Goal: Information Seeking & Learning: Check status

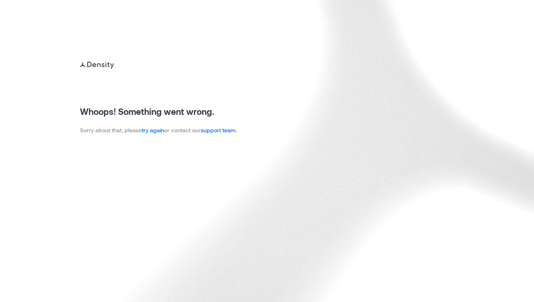
click at [156, 128] on link "try again" at bounding box center [153, 130] width 22 height 7
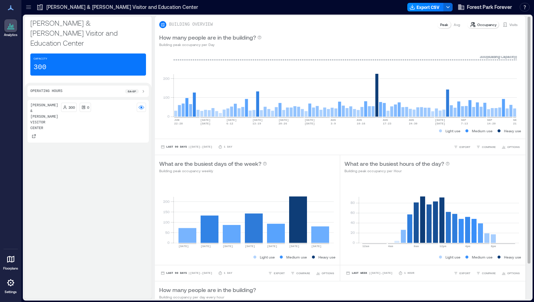
click at [482, 26] on p "Occupancy" at bounding box center [486, 25] width 19 height 6
click at [479, 25] on p "Occupancy" at bounding box center [486, 25] width 19 height 6
click at [509, 25] on p "Visits" at bounding box center [513, 25] width 8 height 6
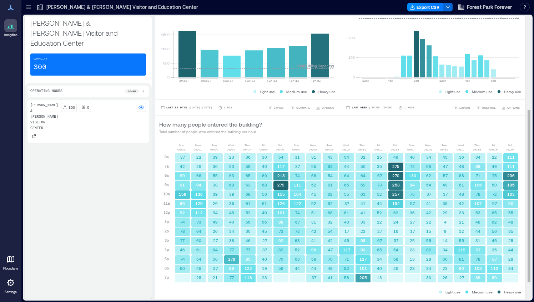
scroll to position [182, 0]
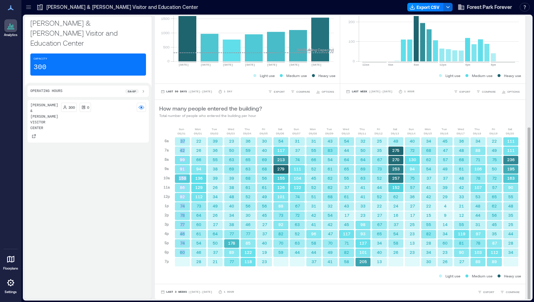
drag, startPoint x: 176, startPoint y: 138, endPoint x: 183, endPoint y: 252, distance: 114.0
click at [183, 252] on div "37 42 99 91 159 86 92 74 78 77 46 74 60" at bounding box center [182, 202] width 16 height 130
copy div "37 42 99 91 159 86 92 74 78 77 46 74 60"
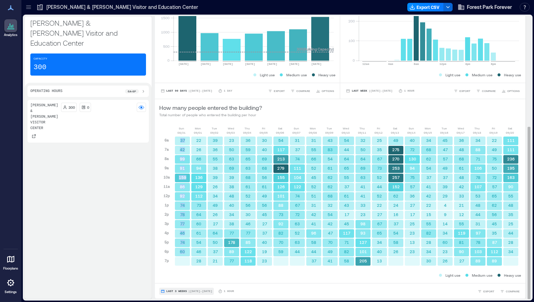
click at [173, 291] on span "Last 3 Weeks" at bounding box center [176, 291] width 21 height 0
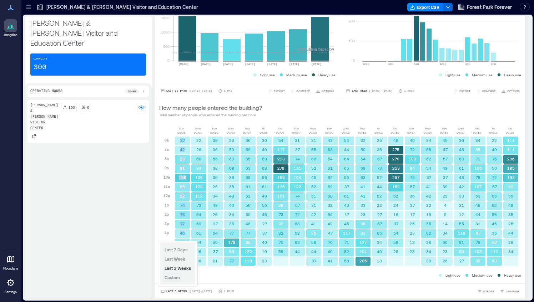
click at [177, 277] on span "Custom" at bounding box center [171, 277] width 15 height 5
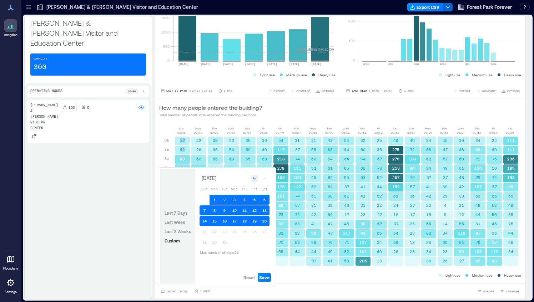
click at [254, 179] on icon "Go to previous month" at bounding box center [254, 178] width 4 height 4
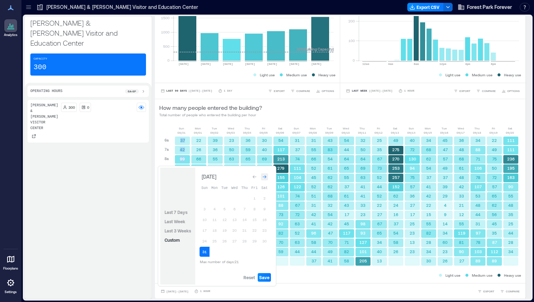
click at [265, 177] on icon "Go to next month" at bounding box center [265, 177] width 4 height 3
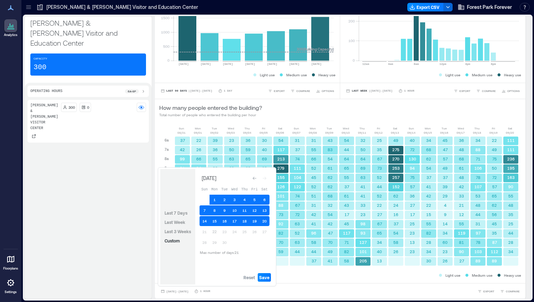
click at [130, 191] on div "[PERSON_NAME] & [PERSON_NAME] Visitor Center 300 0" at bounding box center [87, 198] width 121 height 196
click at [299, 277] on div "Light use Medium use Heavy use" at bounding box center [340, 275] width 362 height 7
click at [252, 276] on span "Reset" at bounding box center [248, 278] width 11 height 6
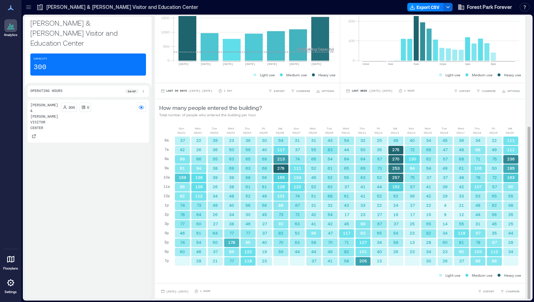
click at [283, 279] on div "[DATE] [DATE] [DATE] [DATE] [DATE] [DATE] [DATE] [DATE] [DATE] [DATE] [DATE] [D…" at bounding box center [340, 202] width 370 height 161
click at [168, 291] on span "[DATE] - [DATE]" at bounding box center [177, 291] width 22 height 3
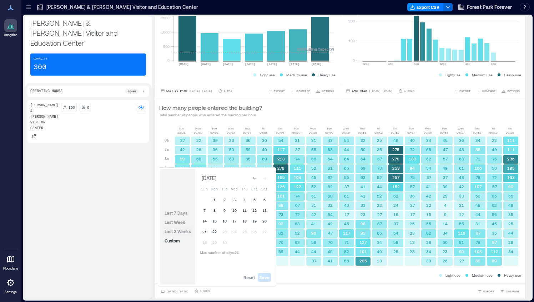
click at [182, 230] on span "Last 3 Weeks" at bounding box center [177, 231] width 26 height 5
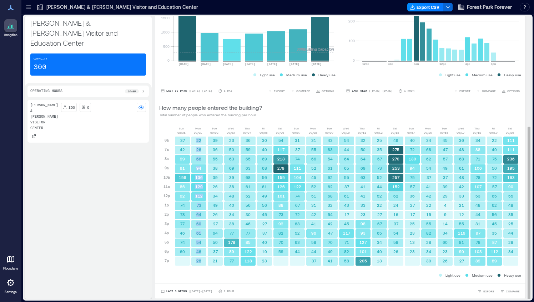
drag, startPoint x: 192, startPoint y: 138, endPoint x: 199, endPoint y: 262, distance: 124.0
click at [199, 262] on div "22 26 66 94 136 129 112 73 64 60 61 54 46 28" at bounding box center [199, 201] width 16 height 130
copy div "22 26 66 94 136 129 112 73 64 60 61 54 46 28"
drag, startPoint x: 209, startPoint y: 138, endPoint x: 215, endPoint y: 262, distance: 123.9
click at [215, 262] on div "39 36 55 38 39 26 34 49 26 27 64 50 37 21" at bounding box center [215, 201] width 16 height 130
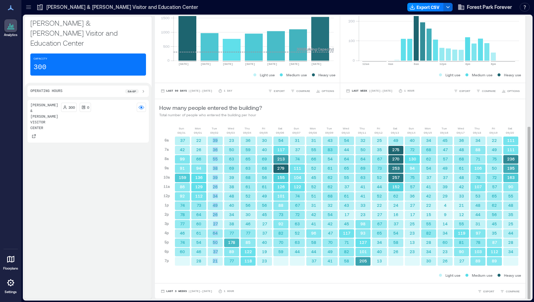
copy div "39 36 55 38 39 26 34 49 26 27 64 50 37 21"
drag, startPoint x: 225, startPoint y: 139, endPoint x: 232, endPoint y: 261, distance: 122.6
click at [232, 261] on div "23 50 63 69 39 38 48 40 34 38 77 178 89 77" at bounding box center [231, 201] width 16 height 130
copy div "23 50 63 69 39 38 48 40 34 38 77 178 89 77"
drag, startPoint x: 240, startPoint y: 138, endPoint x: 250, endPoint y: 259, distance: 120.9
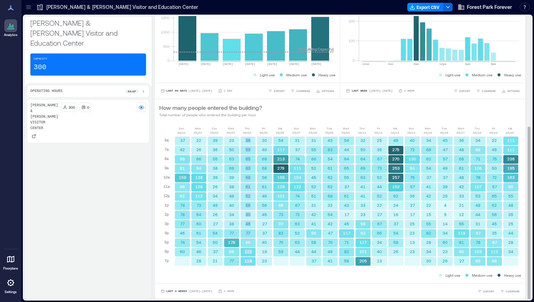
click at [250, 259] on div "36 59 65 63 68 61 52 56 30 46 77 85 122 118" at bounding box center [248, 201] width 16 height 130
copy div "36 59 65 63 68 61 52 56 30 46 77 85 122 118"
drag, startPoint x: 259, startPoint y: 136, endPoint x: 264, endPoint y: 261, distance: 125.0
click at [264, 261] on div "30 40 69 68 56 61 49 56 45 27 37 40 19 23" at bounding box center [264, 201] width 16 height 130
copy div "30 40 69 68 56 61 49 56 45 27 37 40 19 23"
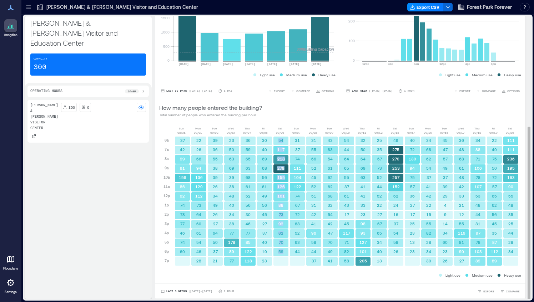
drag, startPoint x: 275, startPoint y: 136, endPoint x: 280, endPoint y: 251, distance: 115.0
click at [280, 251] on div "54 117 213 279 155 126 101 88 73 92 82 70 59" at bounding box center [281, 201] width 16 height 130
copy div "54 117 213 279 155 126 101 88 73 92 82 70 59"
drag, startPoint x: 292, startPoint y: 138, endPoint x: 299, endPoint y: 256, distance: 118.7
click at [299, 256] on div "31 37 74 111 104 122 74 67 72 63 52 63 44" at bounding box center [297, 201] width 16 height 130
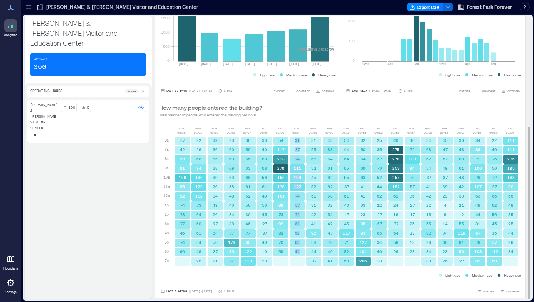
copy div "31 37 74 111 104 122 74 67 72 63 52 63 44"
click at [309, 138] on rect at bounding box center [313, 141] width 15 height 9
drag, startPoint x: 309, startPoint y: 138, endPoint x: 313, endPoint y: 262, distance: 123.9
click at [313, 262] on div "31 55 66 52 45 52 51 31 42 41 96 58 44 37" at bounding box center [313, 201] width 16 height 130
copy div "31 55 66 52 45 52 51 31 42 41 96 58 44 3"
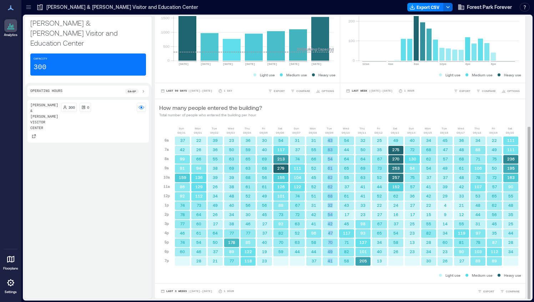
drag, startPoint x: 325, startPoint y: 138, endPoint x: 330, endPoint y: 261, distance: 122.8
click at [330, 261] on div "43 83 54 61 62 62 68 32 54 42 47 70 49 41" at bounding box center [330, 201] width 16 height 130
copy div "43 83 54 61 62 62 68 32 54 42 47 70 49 41"
drag, startPoint x: 341, startPoint y: 138, endPoint x: 346, endPoint y: 262, distance: 123.6
click at [346, 262] on div "54 44 64 65 55 37 61 43 17 45 117 71 82 58" at bounding box center [346, 201] width 16 height 130
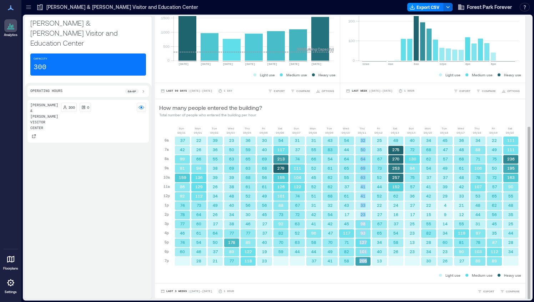
drag, startPoint x: 357, startPoint y: 139, endPoint x: 365, endPoint y: 261, distance: 122.2
click at [365, 261] on div "32 50 64 69 63 41 41 33 23 98 93 127 101 205" at bounding box center [363, 201] width 16 height 130
drag, startPoint x: 372, startPoint y: 138, endPoint x: 380, endPoint y: 259, distance: 120.8
click at [380, 259] on div "25 35 67 73 52 44 52 22 27 67 65 34 40 13" at bounding box center [379, 201] width 16 height 130
drag, startPoint x: 391, startPoint y: 138, endPoint x: 396, endPoint y: 252, distance: 113.9
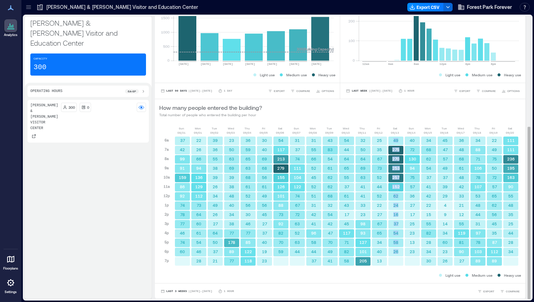
click at [396, 252] on div "49 275 270 253 257 152 62 24 16 37 54 58 26" at bounding box center [395, 201] width 16 height 130
click at [406, 138] on rect at bounding box center [412, 141] width 15 height 9
drag, startPoint x: 406, startPoint y: 138, endPoint x: 412, endPoint y: 253, distance: 114.3
click at [412, 253] on div "40 72 130 94 75 57 36 27 17 25 23 13 23" at bounding box center [412, 201] width 16 height 130
drag, startPoint x: 424, startPoint y: 138, endPoint x: 428, endPoint y: 261, distance: 122.5
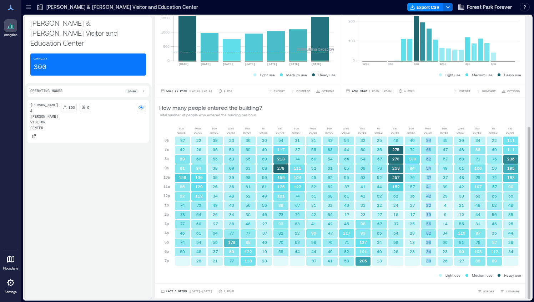
click at [428, 261] on div "34 68 62 54 37 41 42 22 15 55 82 28 34 30" at bounding box center [428, 201] width 16 height 130
drag, startPoint x: 440, startPoint y: 141, endPoint x: 445, endPoint y: 262, distance: 121.8
click at [445, 262] on div "45 47 57 49 37 39 29 4 9 14 34 60 23 26" at bounding box center [445, 201] width 16 height 130
drag, startPoint x: 457, startPoint y: 138, endPoint x: 461, endPoint y: 260, distance: 122.1
click at [461, 260] on div "36 48 68 61 48 42 33 21 12 55 119 81 90 27" at bounding box center [461, 201] width 16 height 130
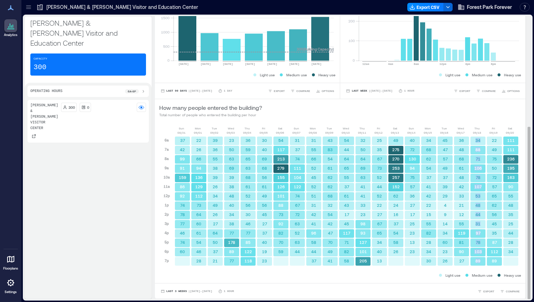
drag, startPoint x: 473, startPoint y: 138, endPoint x: 477, endPoint y: 261, distance: 122.8
click at [477, 261] on div "34 88 71 106 78 107 53 48 44 31 97 78 103 89" at bounding box center [477, 201] width 16 height 130
drag, startPoint x: 488, startPoint y: 139, endPoint x: 494, endPoint y: 260, distance: 121.1
click at [494, 260] on div "22 49 75 50 72 57 65 62 56 45 35 87 112 89" at bounding box center [494, 201] width 16 height 130
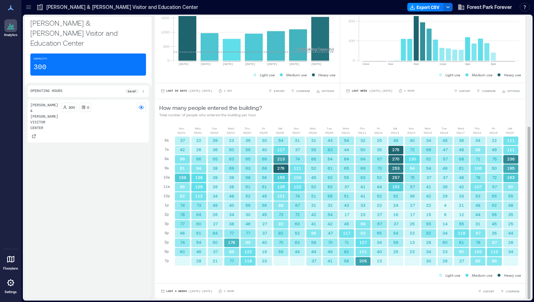
click at [502, 136] on div "111" at bounding box center [510, 140] width 16 height 9
drag, startPoint x: 502, startPoint y: 139, endPoint x: 509, endPoint y: 252, distance: 113.3
click at [509, 252] on div "111 111 236 195 163 90 55 48 35 25 44 28 34" at bounding box center [510, 201] width 16 height 130
click at [169, 291] on span "Last 3 Weeks" at bounding box center [176, 291] width 21 height 0
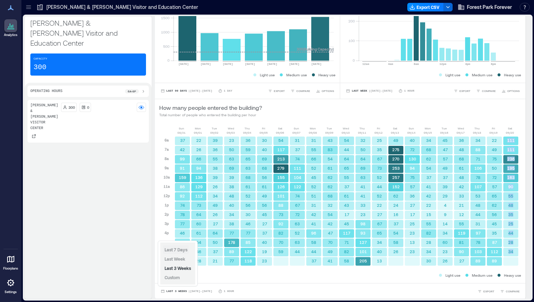
click at [173, 247] on button "Last 7 Days" at bounding box center [176, 249] width 26 height 9
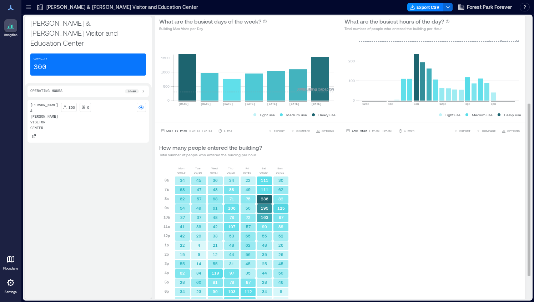
scroll to position [182, 0]
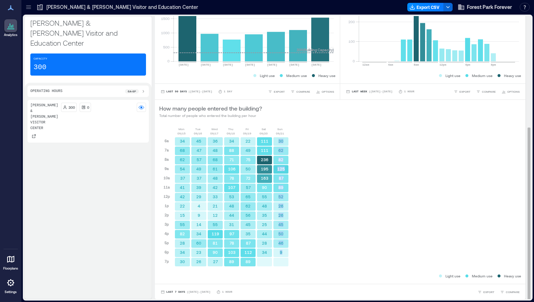
drag, startPoint x: 275, startPoint y: 135, endPoint x: 279, endPoint y: 253, distance: 117.8
click at [279, 253] on div "6a 7a 8a 9a 10a 11a 12p 1p 2p 3p 4p 5p 6p 7p 34 68 62 54 37 41 42 22 15 55 82 2…" at bounding box center [224, 201] width 130 height 131
click at [174, 292] on span "Last 7 Days" at bounding box center [175, 292] width 19 height 0
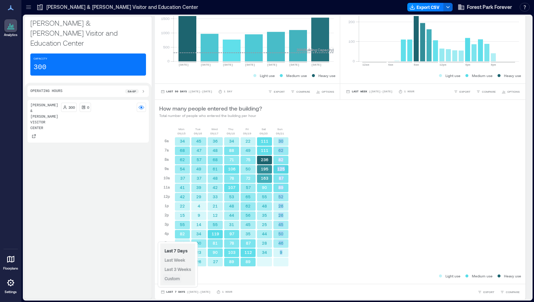
click at [169, 278] on span "Custom" at bounding box center [171, 278] width 15 height 5
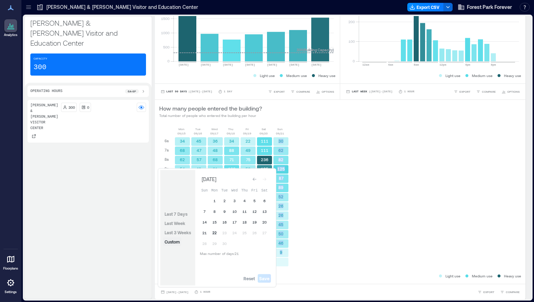
click at [172, 243] on span "Custom" at bounding box center [171, 241] width 15 height 5
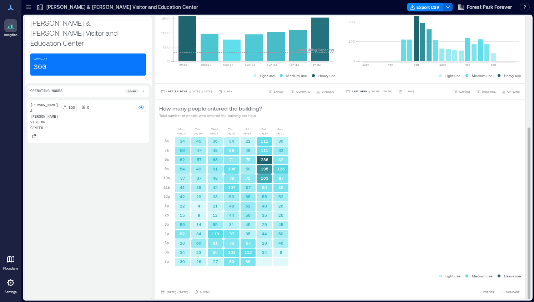
click at [376, 187] on div "[DATE] [DATE] [DATE] [DATE] [DATE] [DATE] [DATE] 6a 7a 8a 9a 10a 11a 12p 1p 2p …" at bounding box center [340, 200] width 362 height 146
click at [210, 290] on div "1 Hour" at bounding box center [202, 292] width 16 height 4
click at [210, 291] on p "1 Hour" at bounding box center [205, 292] width 10 height 4
click at [198, 291] on icon at bounding box center [196, 292] width 3 height 4
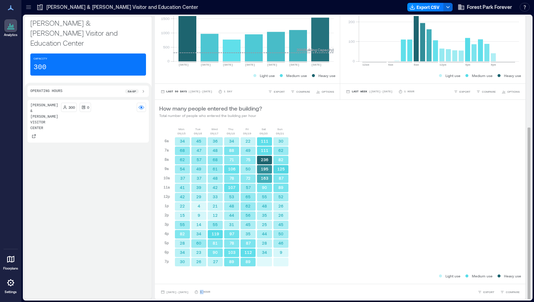
click at [198, 291] on icon at bounding box center [196, 292] width 3 height 4
click at [178, 291] on span "[DATE] - [DATE]" at bounding box center [177, 292] width 22 height 3
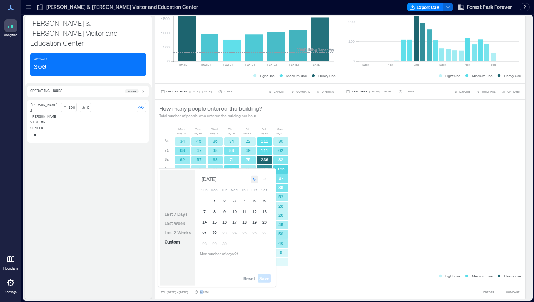
click at [255, 181] on icon "Go to previous month" at bounding box center [254, 179] width 4 height 4
click at [255, 181] on div "Go to previous month" at bounding box center [254, 177] width 7 height 7
click at [267, 178] on div "Go to next month" at bounding box center [264, 179] width 7 height 7
click at [244, 242] on button "28" at bounding box center [244, 242] width 10 height 10
click at [205, 253] on button "31" at bounding box center [204, 253] width 10 height 10
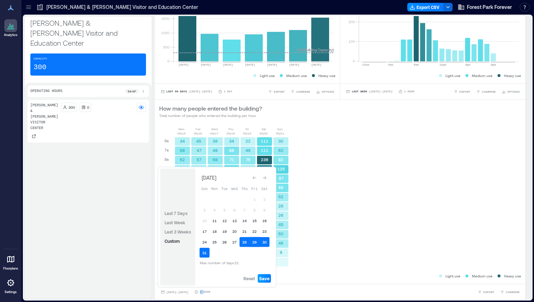
click at [268, 279] on span "Save" at bounding box center [264, 279] width 10 height 6
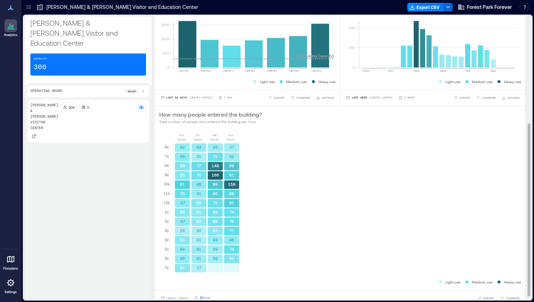
scroll to position [175, 0]
drag, startPoint x: 178, startPoint y: 144, endPoint x: 183, endPoint y: 269, distance: 124.6
click at [183, 269] on div "42 49 59 55 91 73 47 55 47 29 53 44 45 52" at bounding box center [182, 208] width 16 height 130
click at [178, 146] on rect at bounding box center [182, 148] width 15 height 9
drag, startPoint x: 178, startPoint y: 146, endPoint x: 183, endPoint y: 269, distance: 123.2
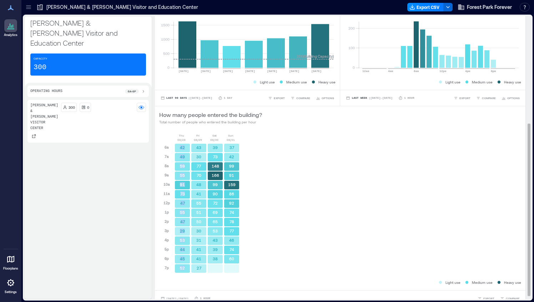
click at [183, 269] on div "42 49 59 55 91 73 47 55 47 29 53 44 45 52" at bounding box center [182, 208] width 16 height 130
drag, startPoint x: 193, startPoint y: 146, endPoint x: 199, endPoint y: 268, distance: 122.1
click at [199, 268] on div "43 30 77 70 48 41 55 51 50 30 31 41 41 27" at bounding box center [199, 208] width 16 height 130
drag, startPoint x: 210, startPoint y: 144, endPoint x: 215, endPoint y: 260, distance: 115.3
click at [215, 260] on div "39 73 148 166 99 90 72 69 65 53 43 39 38" at bounding box center [215, 208] width 16 height 130
